Goal: Complete application form

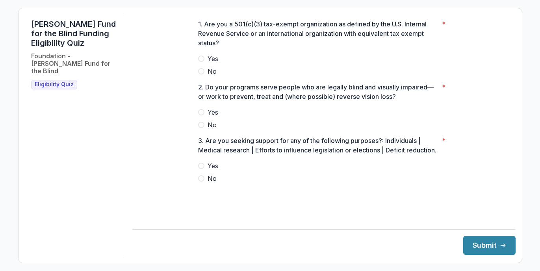
drag, startPoint x: 530, startPoint y: 107, endPoint x: 526, endPoint y: 107, distance: 4.0
click at [526, 107] on div "[PERSON_NAME] Fund for the Blind Funding Eligibility Quiz Foundation - [PERSON_…" at bounding box center [270, 135] width 540 height 271
click at [204, 62] on span at bounding box center [201, 59] width 6 height 6
click at [203, 115] on span at bounding box center [201, 112] width 6 height 6
click at [204, 183] on label "No" at bounding box center [324, 178] width 252 height 9
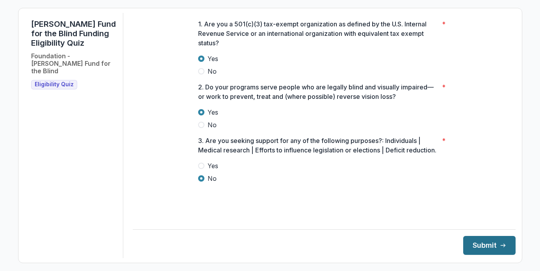
click at [494, 241] on button "Submit" at bounding box center [489, 245] width 52 height 19
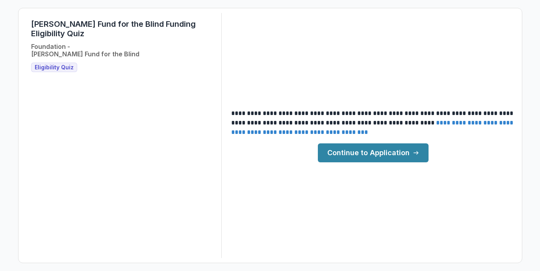
click at [374, 149] on link "Continue to Application" at bounding box center [373, 152] width 111 height 19
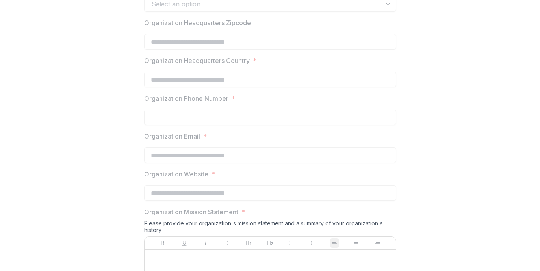
scroll to position [418, 0]
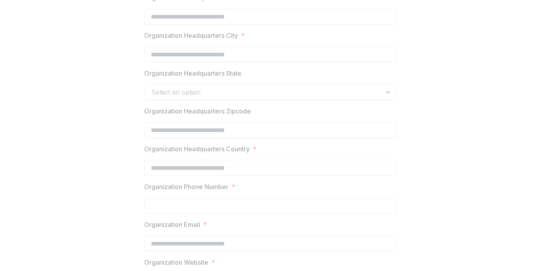
click at [383, 89] on div "Select an option" at bounding box center [270, 92] width 252 height 16
click at [392, 97] on div "Select an option" at bounding box center [270, 92] width 252 height 16
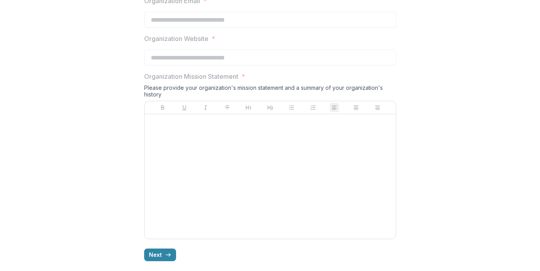
scroll to position [645, 0]
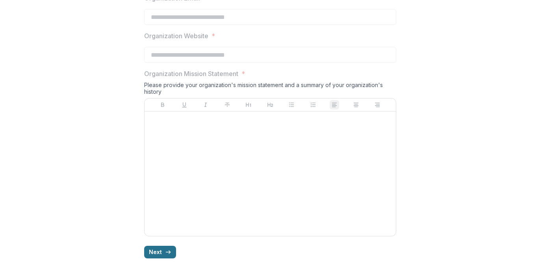
click at [160, 246] on button "Next" at bounding box center [160, 252] width 32 height 13
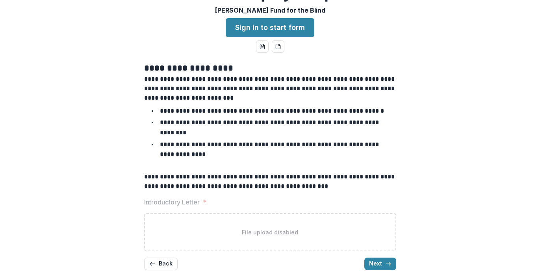
scroll to position [22, 0]
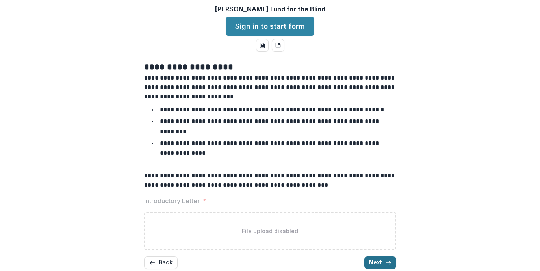
click at [379, 257] on button "Next" at bounding box center [380, 263] width 32 height 13
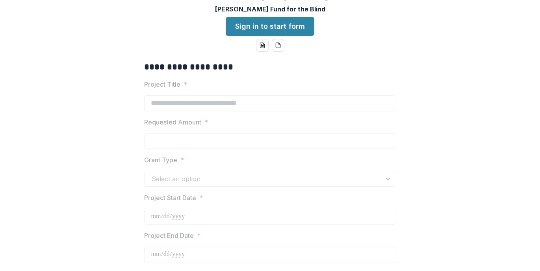
click at [386, 182] on div "Select an option" at bounding box center [270, 179] width 252 height 16
click at [384, 179] on div "Select an option" at bounding box center [270, 179] width 252 height 16
